Goal: Transaction & Acquisition: Book appointment/travel/reservation

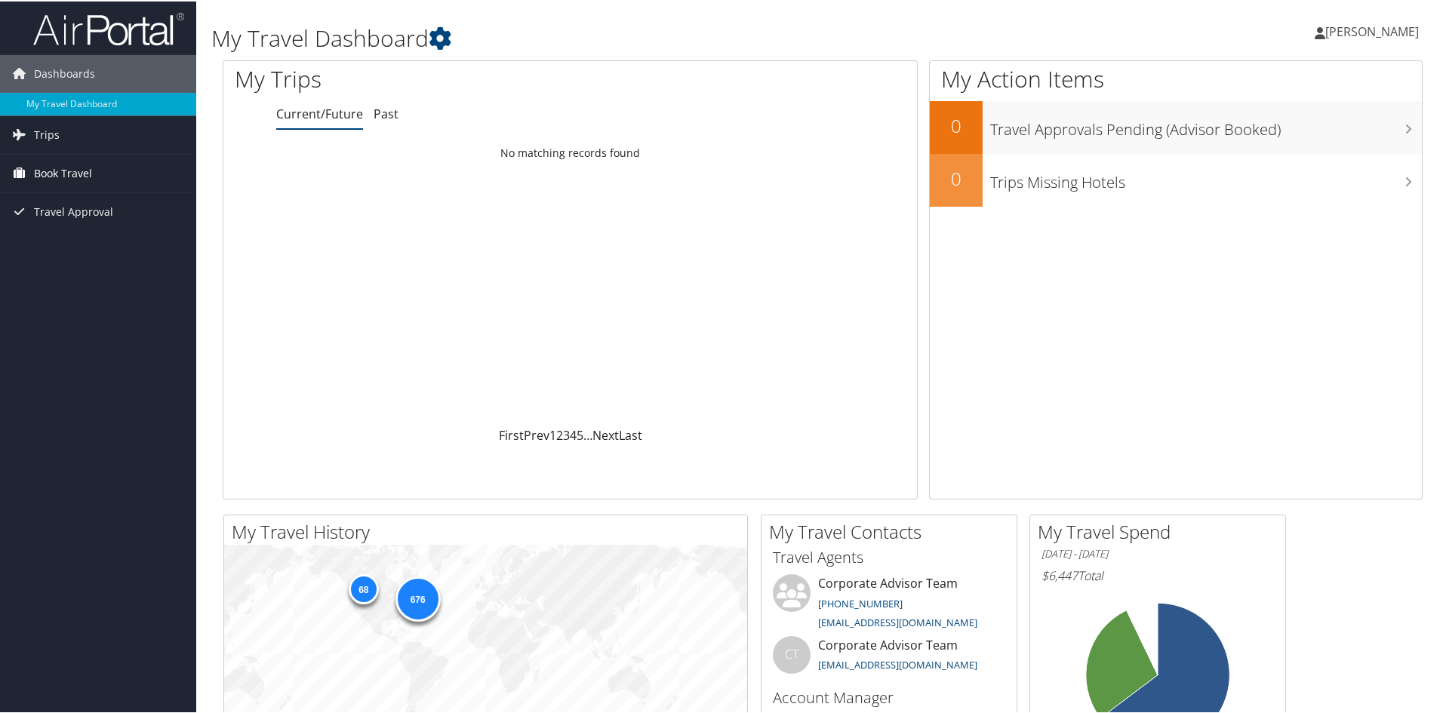
click at [55, 174] on span "Book Travel" at bounding box center [63, 172] width 58 height 38
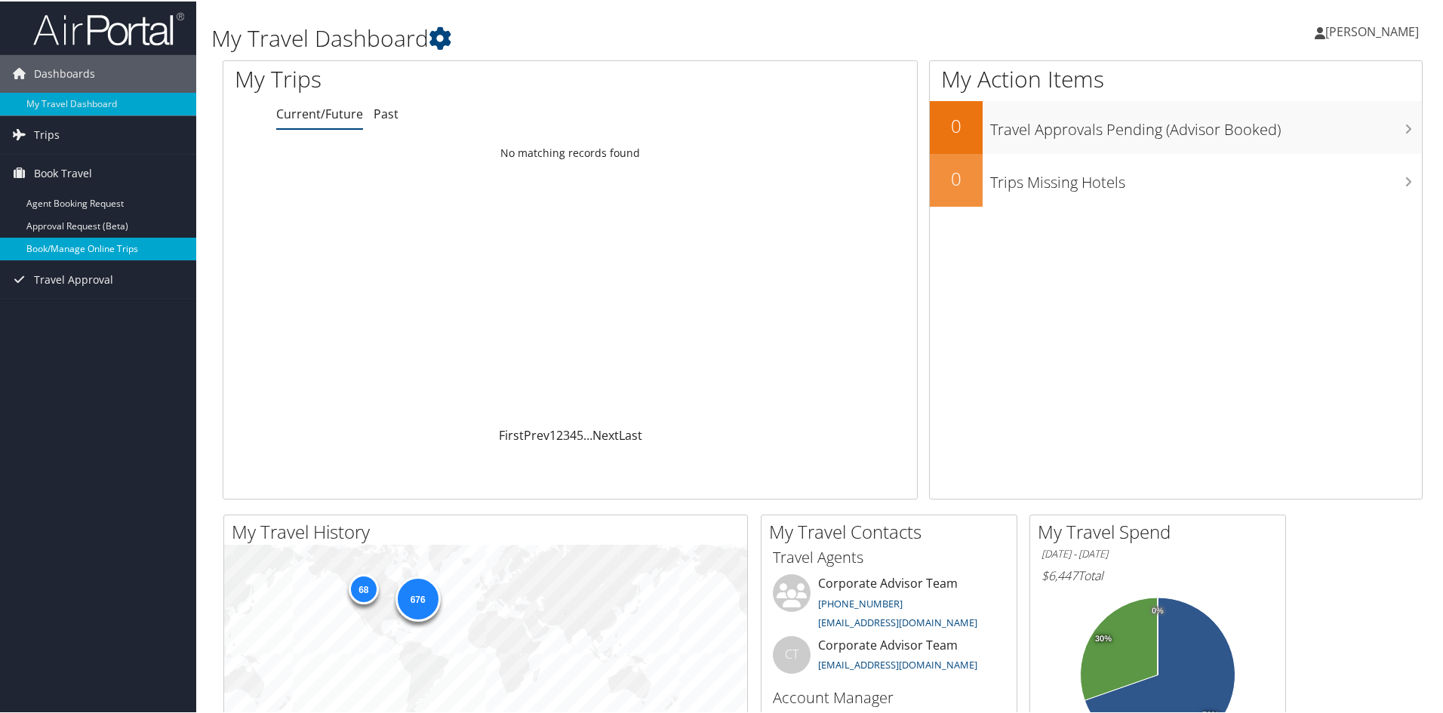
click at [55, 240] on link "Book/Manage Online Trips" at bounding box center [98, 247] width 196 height 23
